Goal: Task Accomplishment & Management: Manage account settings

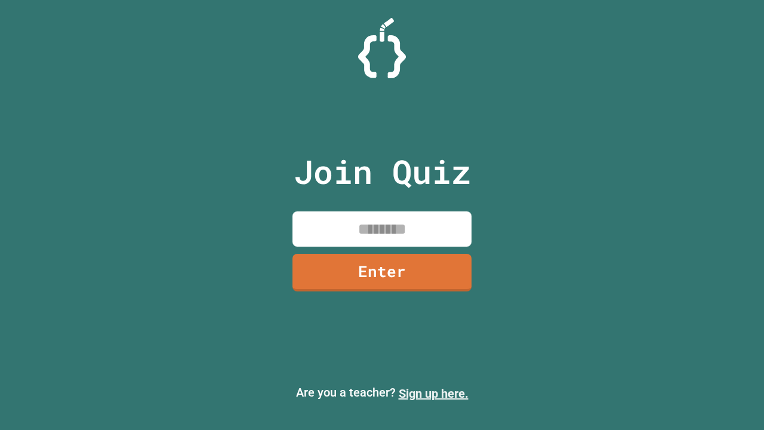
click at [433, 393] on link "Sign up here." at bounding box center [434, 393] width 70 height 14
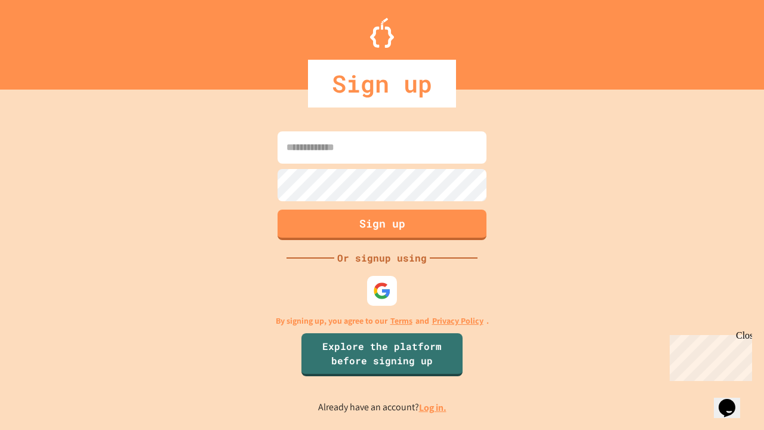
click at [433, 407] on link "Log in." at bounding box center [432, 407] width 27 height 13
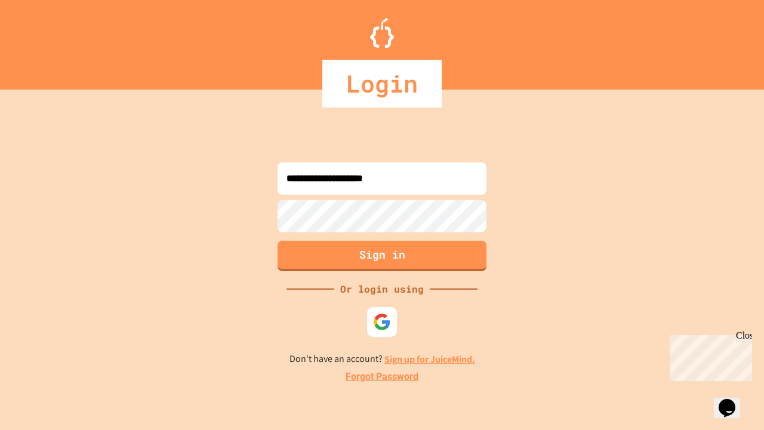
type input "**********"
